Goal: Information Seeking & Learning: Learn about a topic

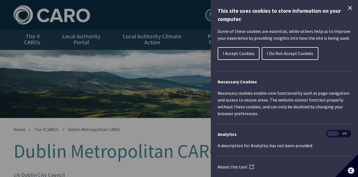
click at [348, 9] on icon "Close Cookie Control" at bounding box center [350, 8] width 7 height 7
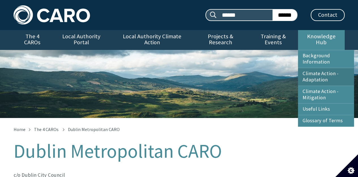
click at [313, 70] on link "Climate Action - Adaptation" at bounding box center [326, 77] width 56 height 18
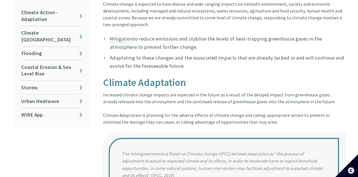
scroll to position [142, 0]
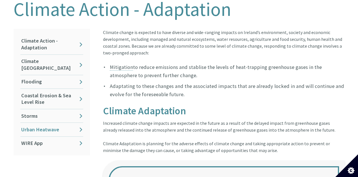
click at [83, 123] on link "Urban Heatwave" at bounding box center [51, 129] width 63 height 13
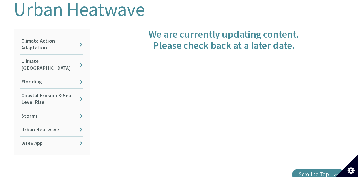
scroll to position [170, 0]
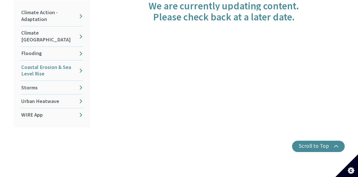
click at [50, 62] on link "Coastal Erosion & Sea Level Rise" at bounding box center [51, 70] width 63 height 20
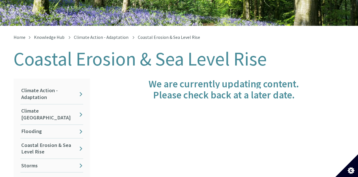
scroll to position [113, 0]
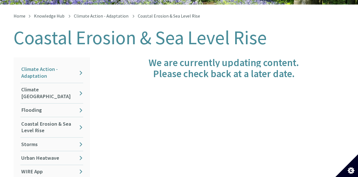
click at [55, 71] on link "Climate Action - Adaptation" at bounding box center [51, 73] width 63 height 20
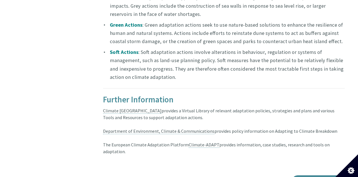
scroll to position [652, 0]
